Goal: Transaction & Acquisition: Purchase product/service

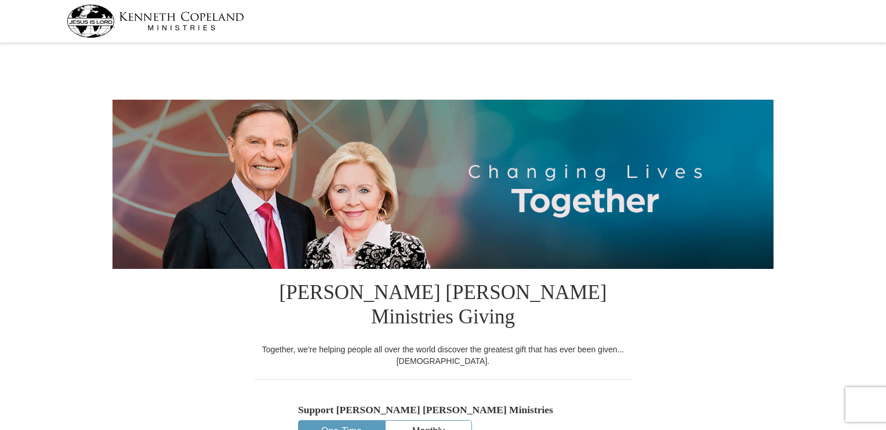
select select "[GEOGRAPHIC_DATA]"
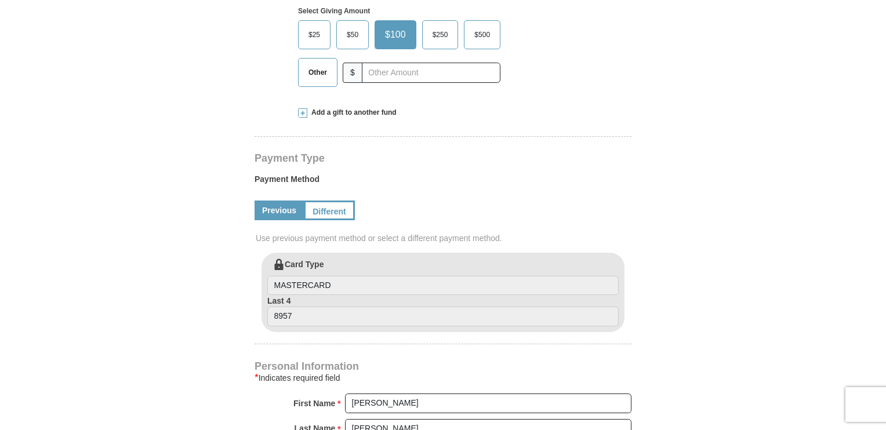
scroll to position [464, 0]
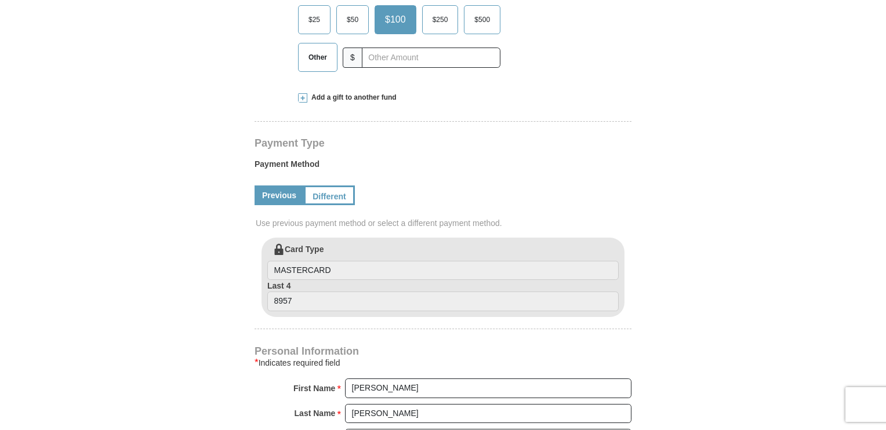
click at [304, 93] on span at bounding box center [302, 97] width 9 height 9
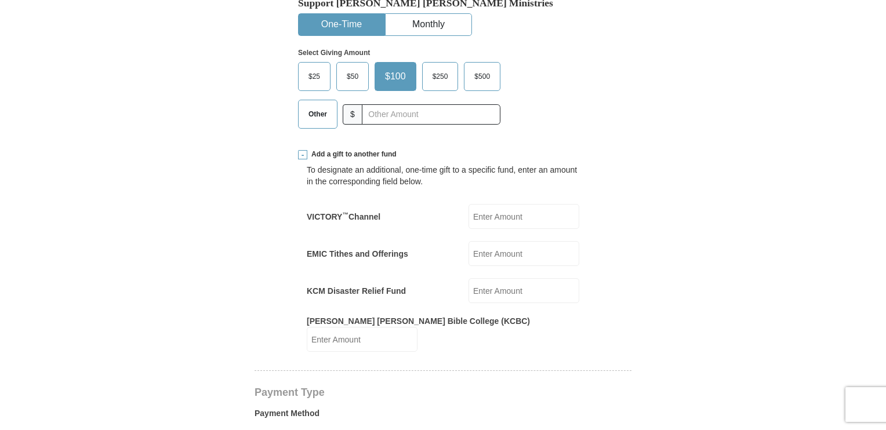
scroll to position [406, 0]
click at [417, 328] on input "[PERSON_NAME] [PERSON_NAME] Bible College (KCBC)" at bounding box center [362, 340] width 111 height 25
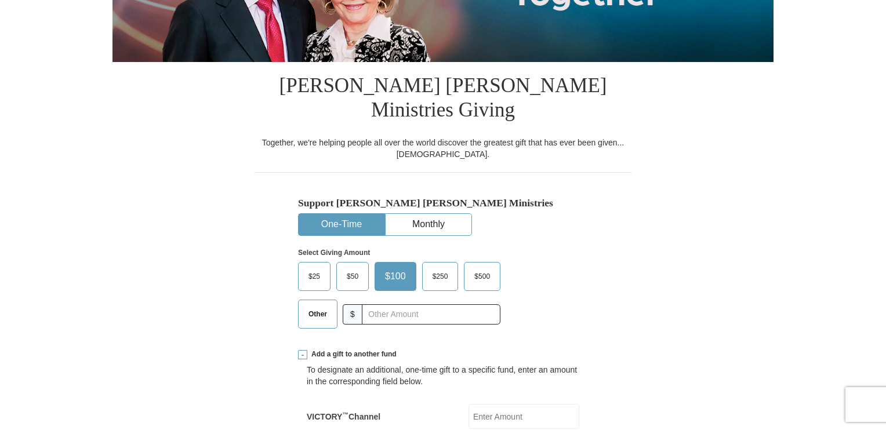
scroll to position [174, 0]
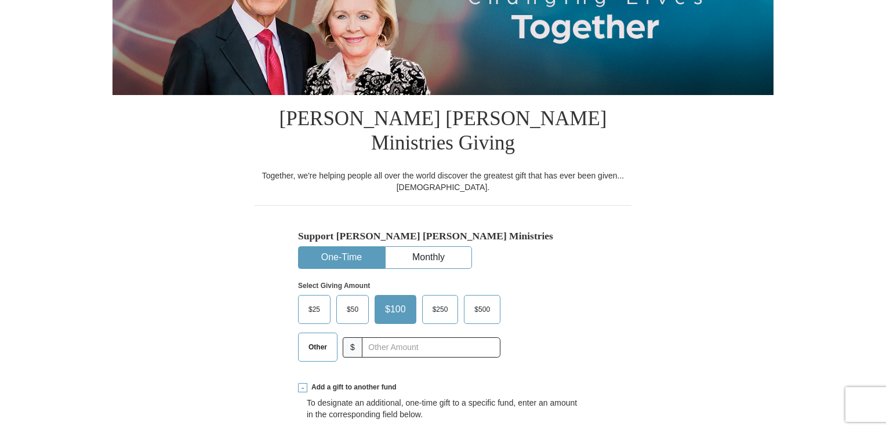
type input "500.00"
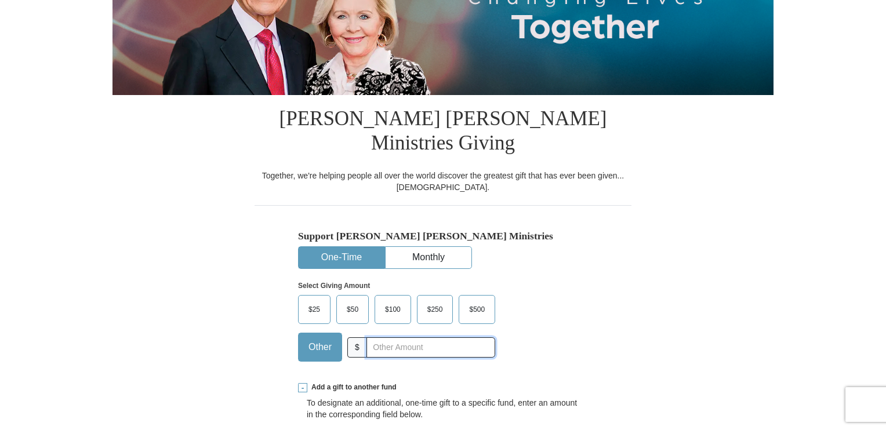
click at [401, 337] on input "text" at bounding box center [430, 347] width 129 height 20
type input "500.00"
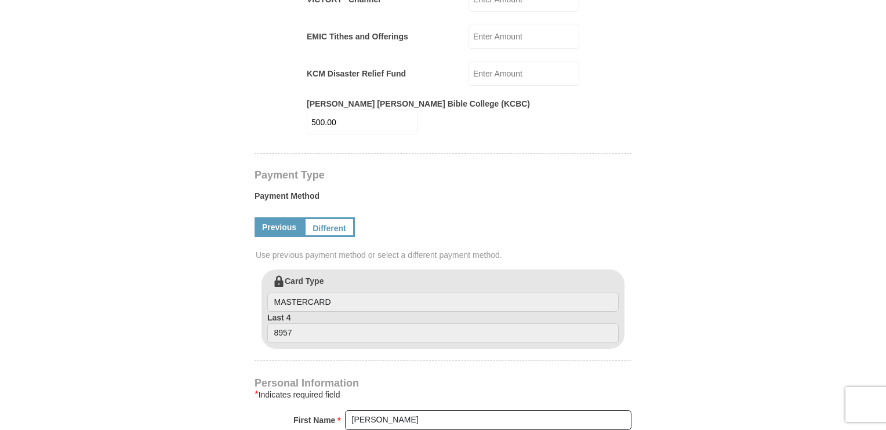
scroll to position [638, 0]
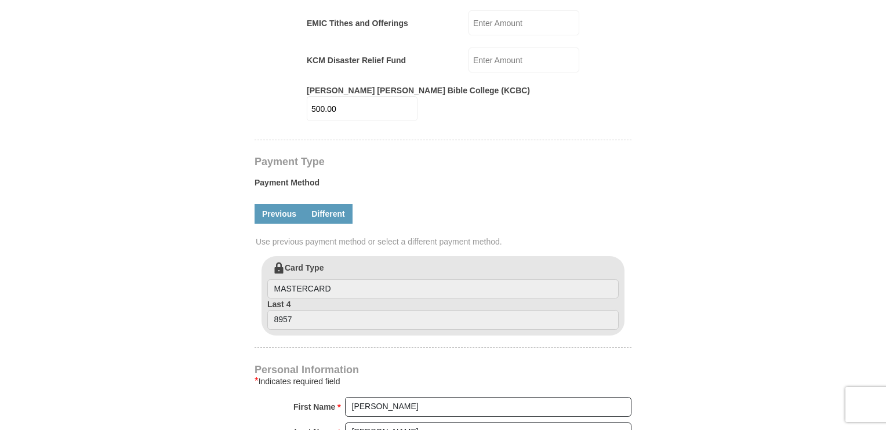
click at [334, 204] on link "Different" at bounding box center [328, 214] width 49 height 20
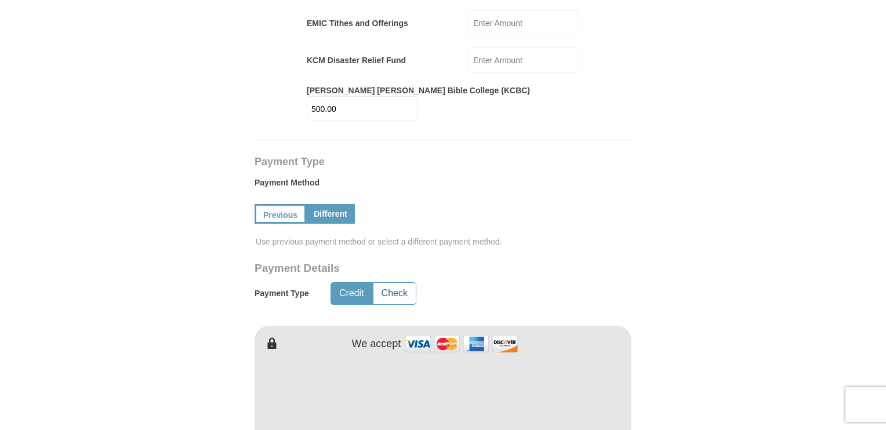
click at [381, 283] on button "Check" at bounding box center [394, 293] width 42 height 21
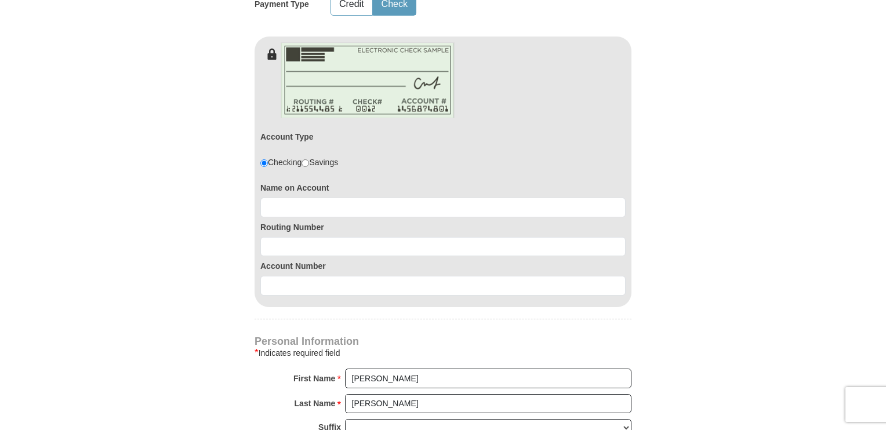
scroll to position [928, 0]
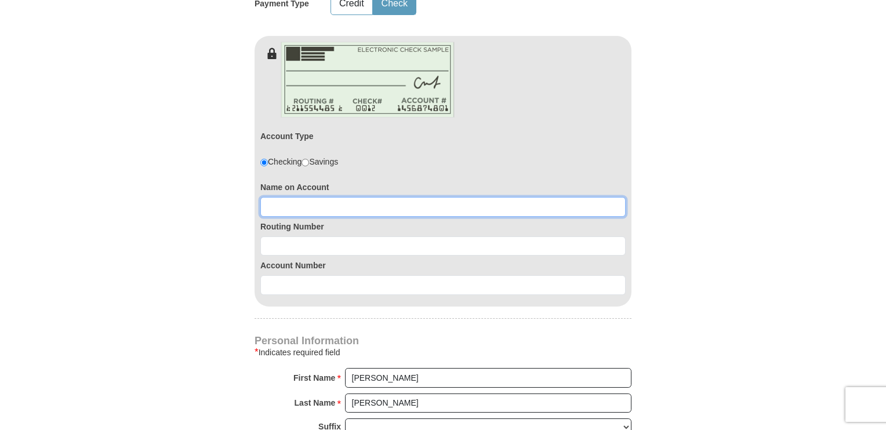
click at [321, 197] on input at bounding box center [442, 207] width 365 height 20
type input "[PERSON_NAME]"
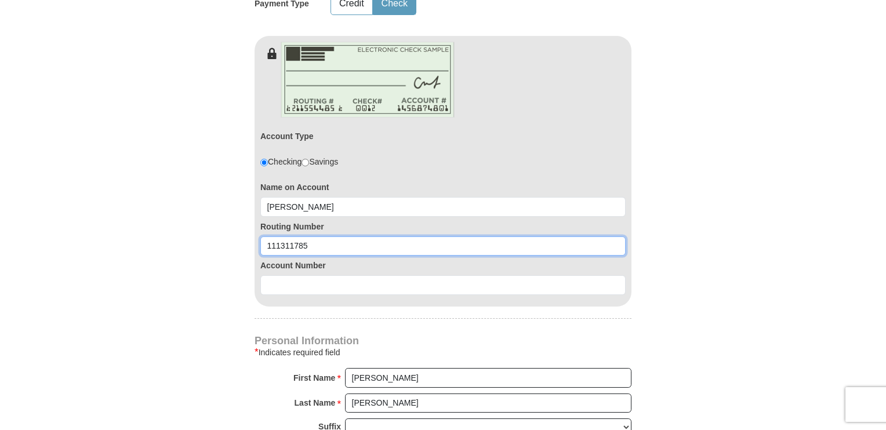
type input "111311785"
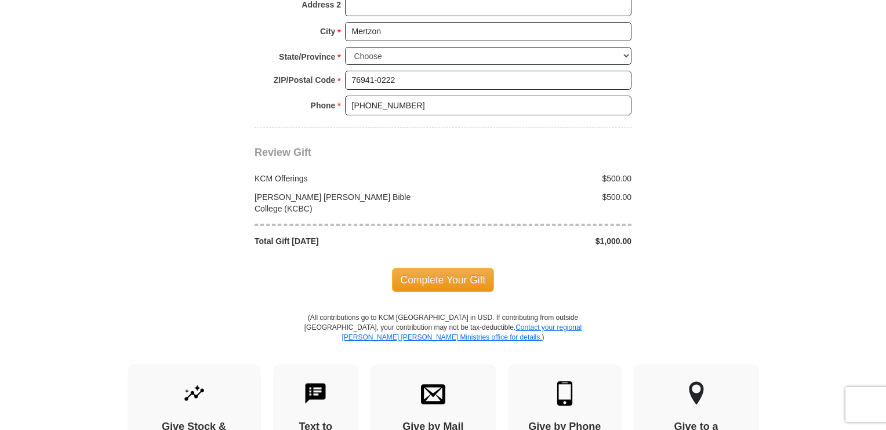
scroll to position [1449, 0]
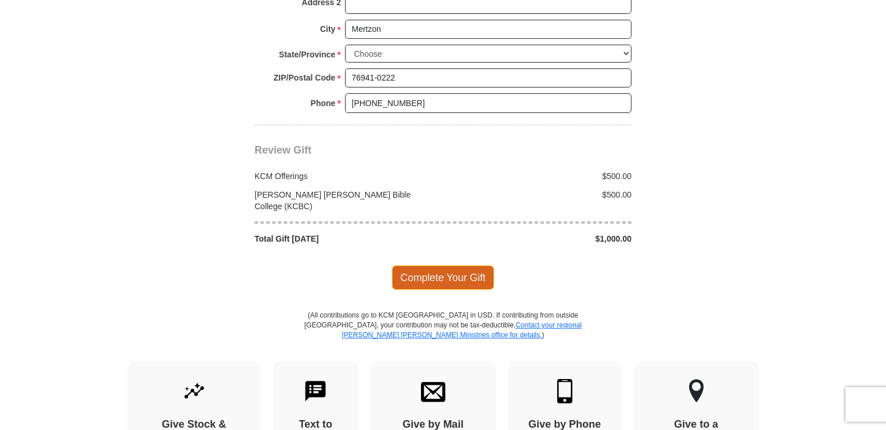
type input "424412"
click at [477, 266] on span "Complete Your Gift" at bounding box center [443, 278] width 103 height 24
